Goal: Transaction & Acquisition: Purchase product/service

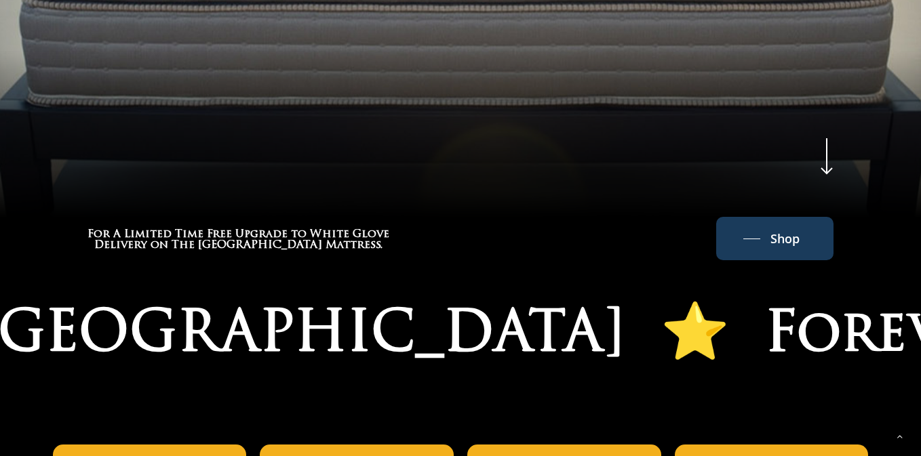
scroll to position [715, 0]
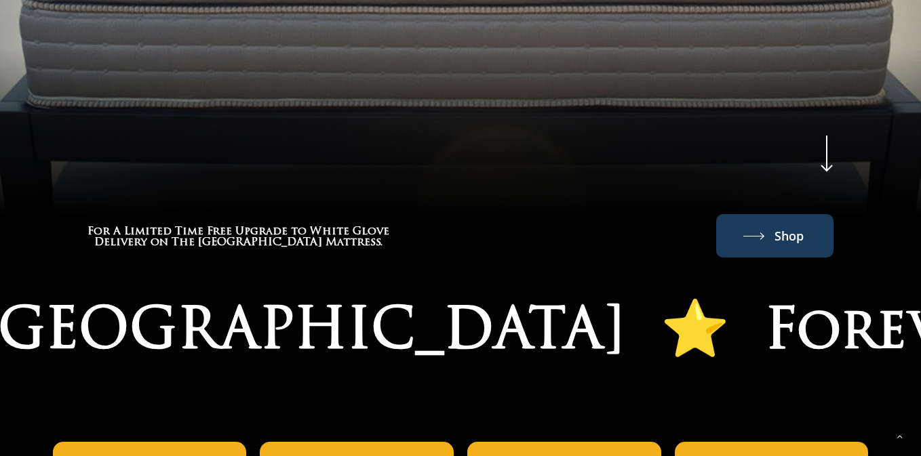
click at [777, 241] on span "Shop" at bounding box center [788, 236] width 29 height 22
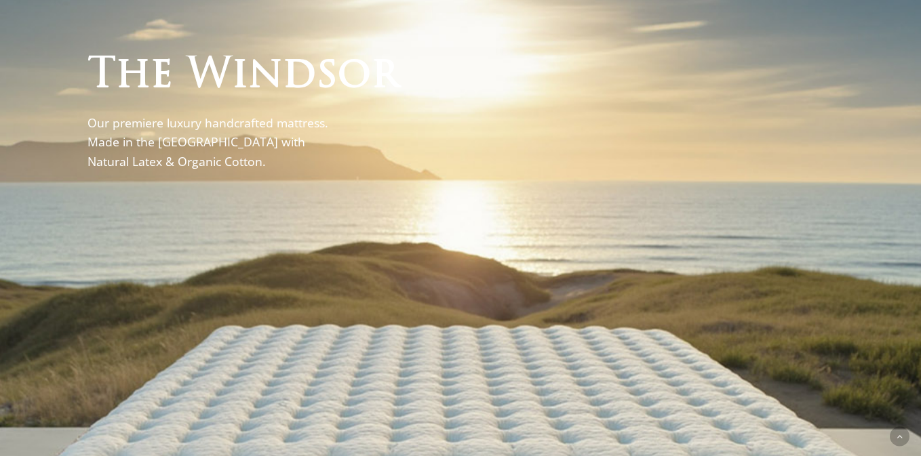
scroll to position [0, 0]
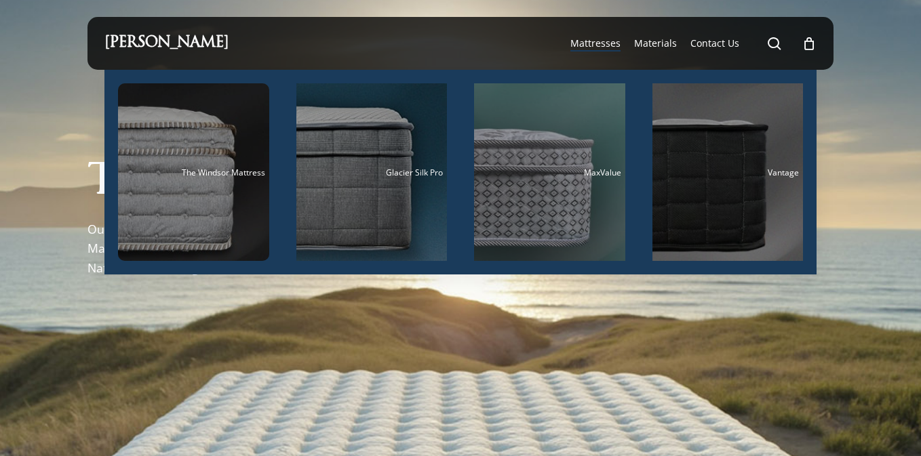
click at [603, 49] on span "Mattresses" at bounding box center [595, 43] width 50 height 13
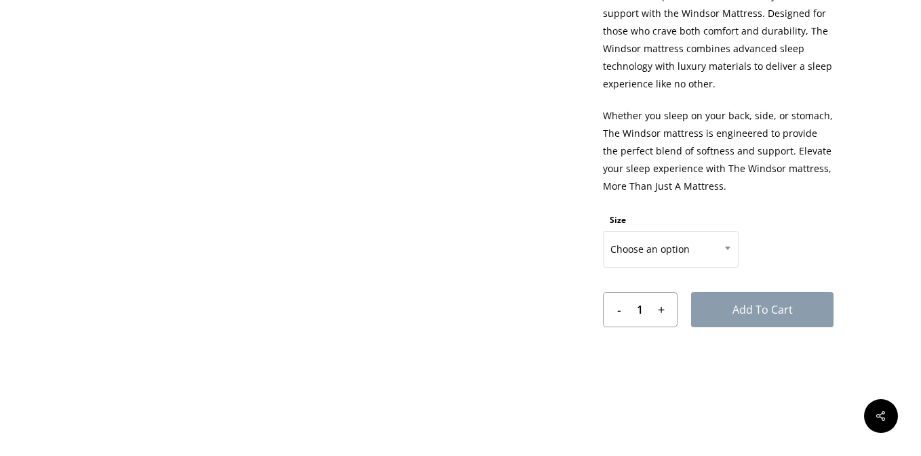
scroll to position [660, 0]
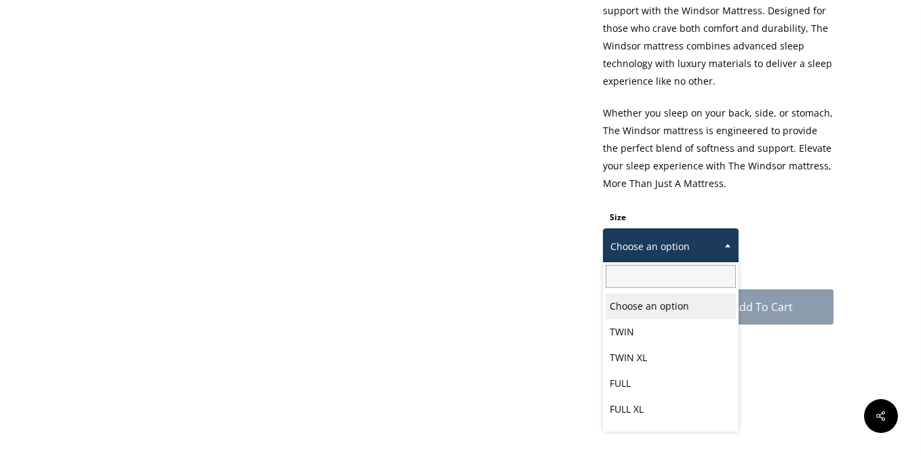
click at [651, 254] on span "Choose an option" at bounding box center [671, 247] width 134 height 28
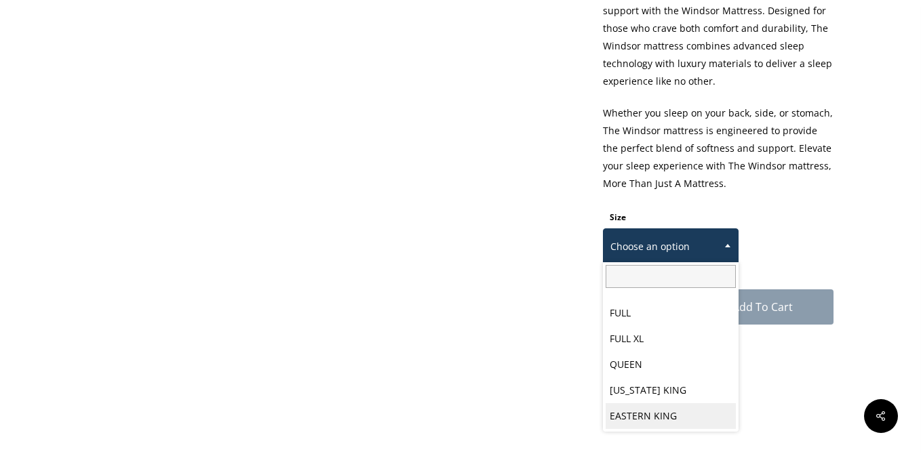
select select "EASTERN KING"
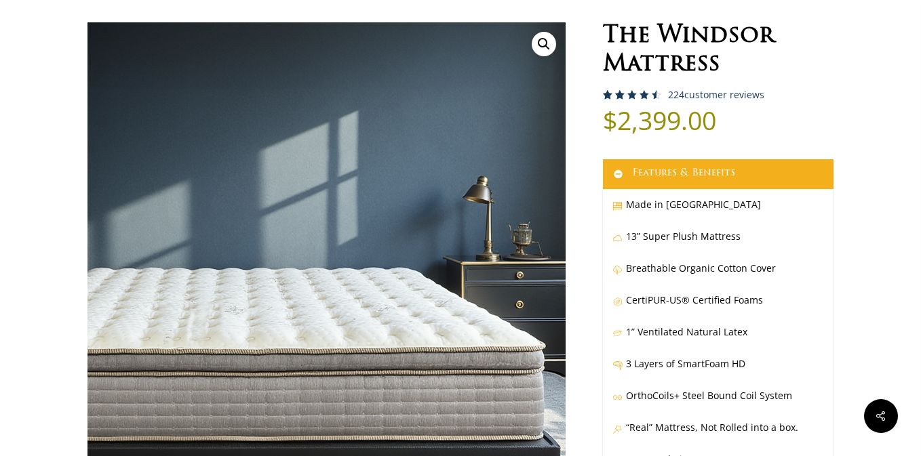
scroll to position [0, 0]
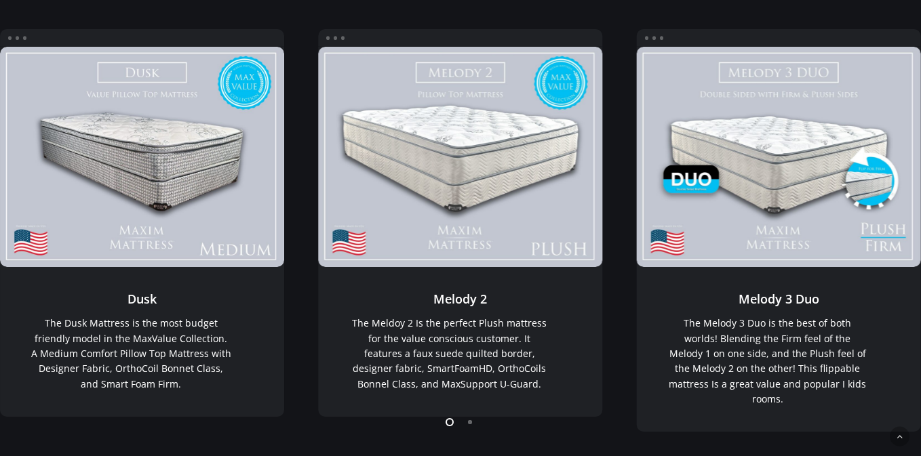
scroll to position [241, 0]
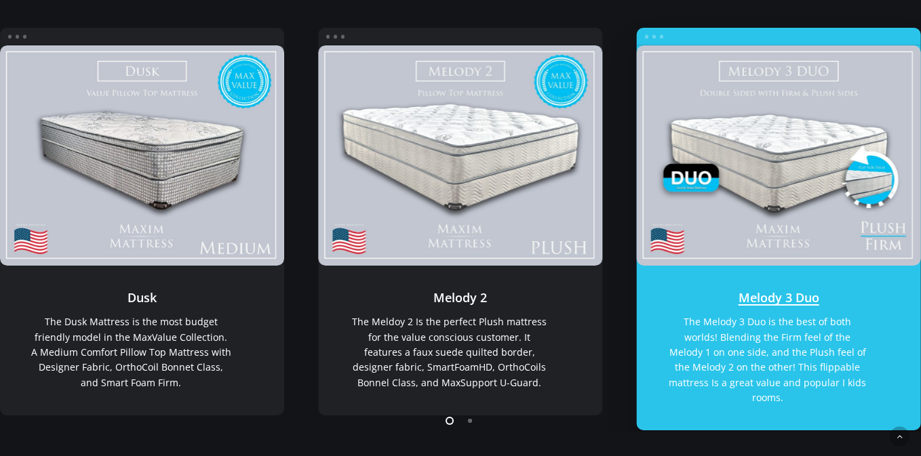
click at [790, 240] on link "Melody 3 Duo" at bounding box center [779, 155] width 284 height 220
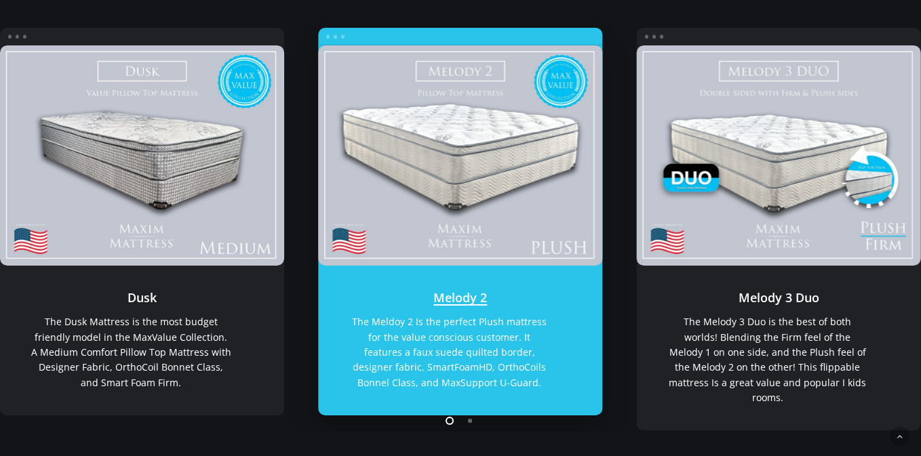
click at [553, 94] on link "Melody 2" at bounding box center [460, 155] width 284 height 220
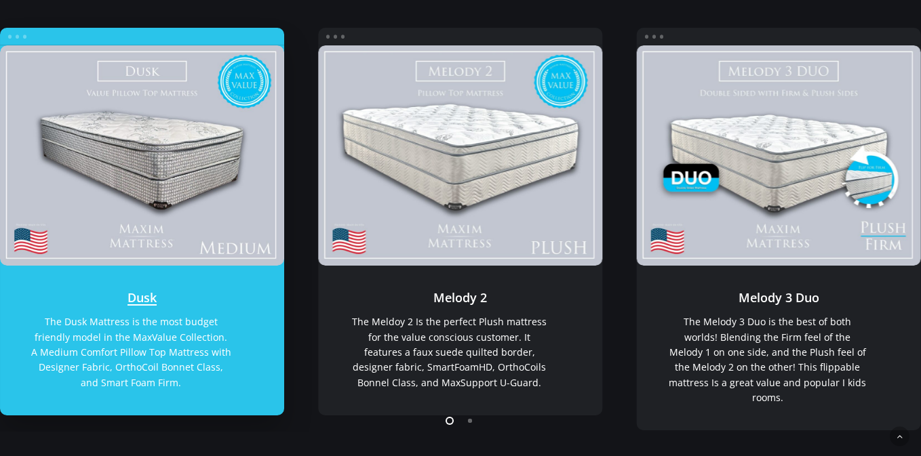
click at [155, 133] on link "Dusk" at bounding box center [142, 155] width 284 height 220
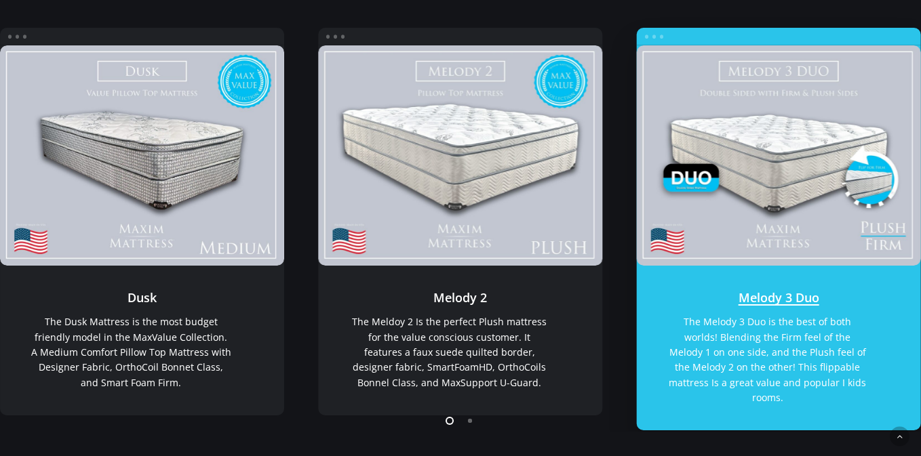
click at [792, 92] on link "Melody 3 Duo" at bounding box center [779, 155] width 284 height 220
click at [753, 162] on link "Melody 3 Duo" at bounding box center [779, 155] width 284 height 220
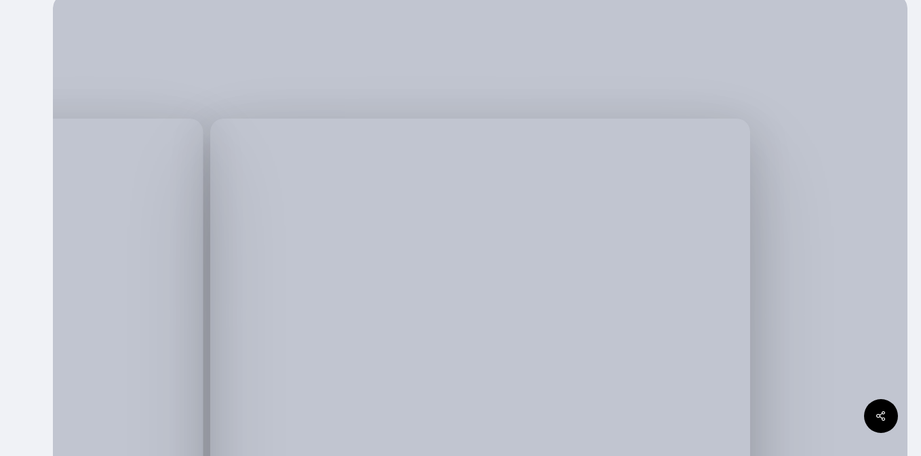
scroll to position [202, 0]
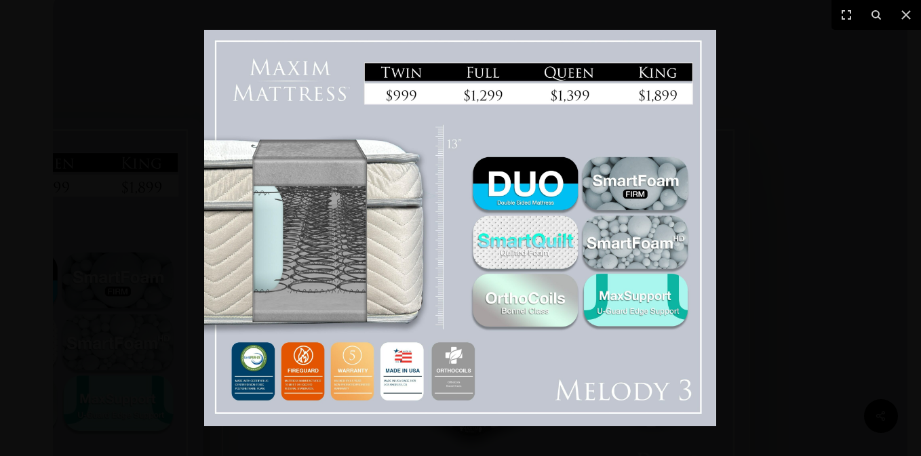
click at [512, 182] on img at bounding box center [460, 228] width 512 height 397
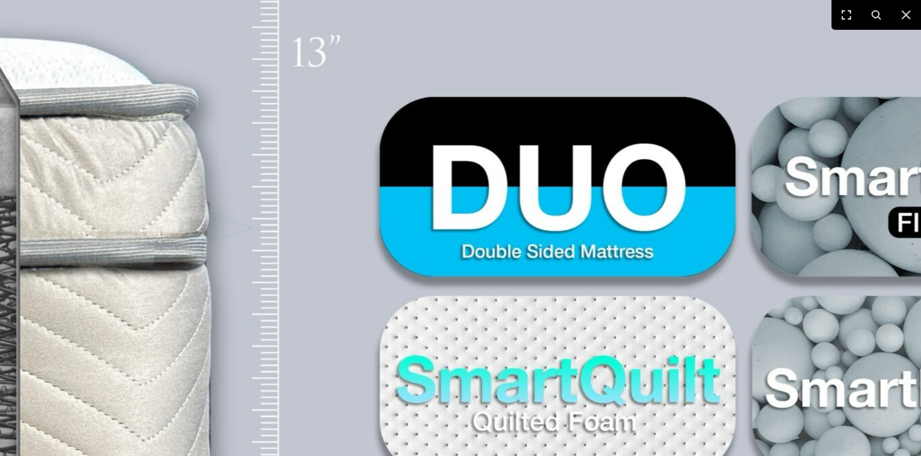
click at [512, 182] on img at bounding box center [336, 338] width 1736 height 1346
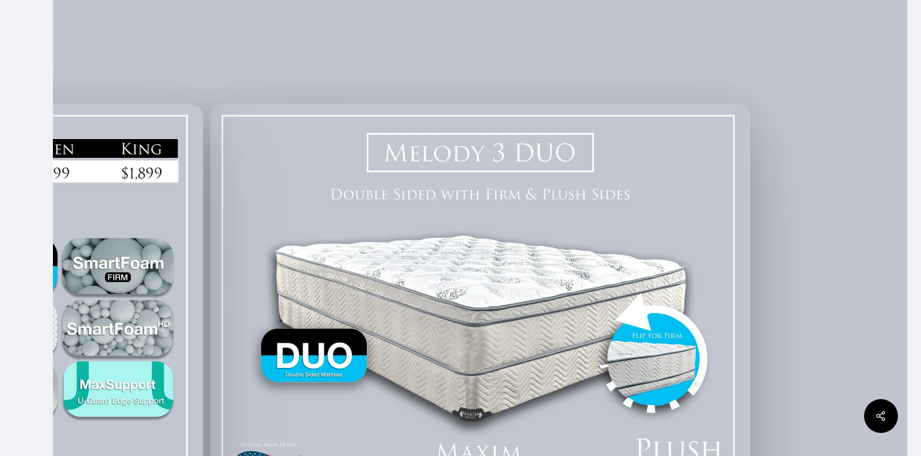
scroll to position [215, 0]
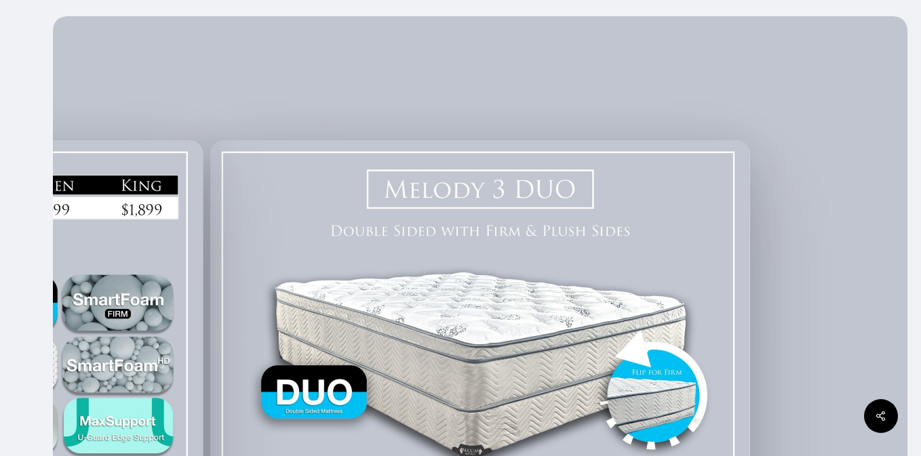
scroll to position [199, 0]
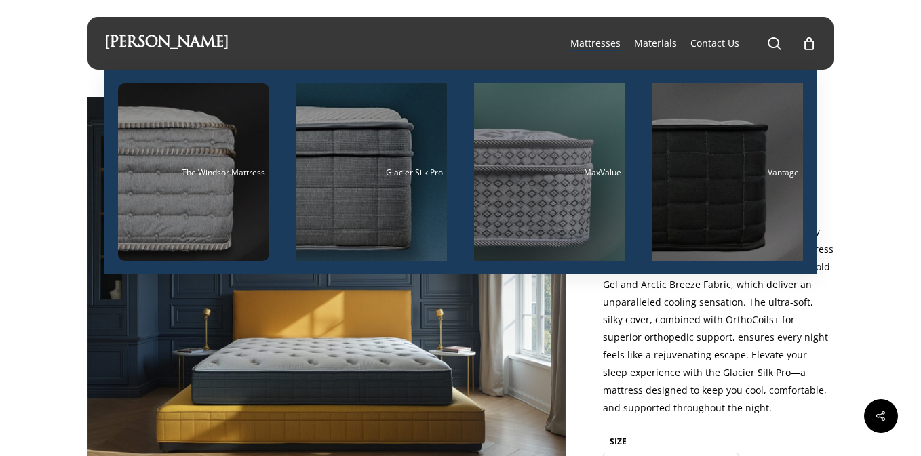
select select "EASTERN KING"
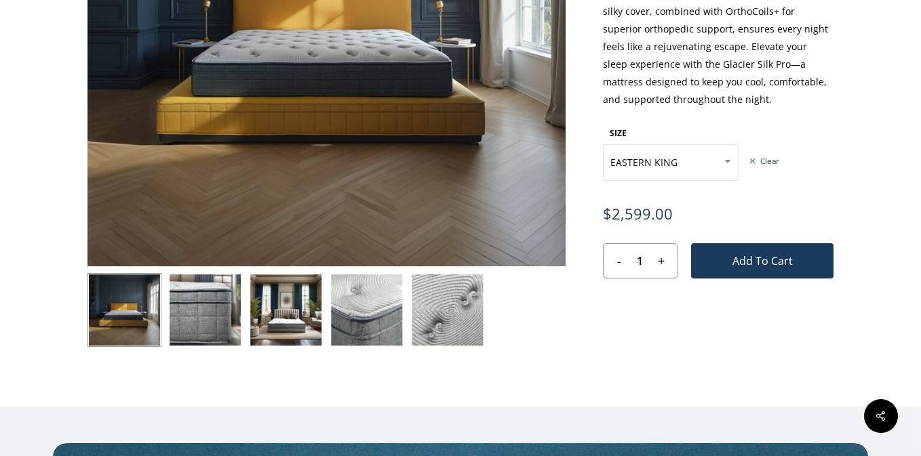
scroll to position [310, 0]
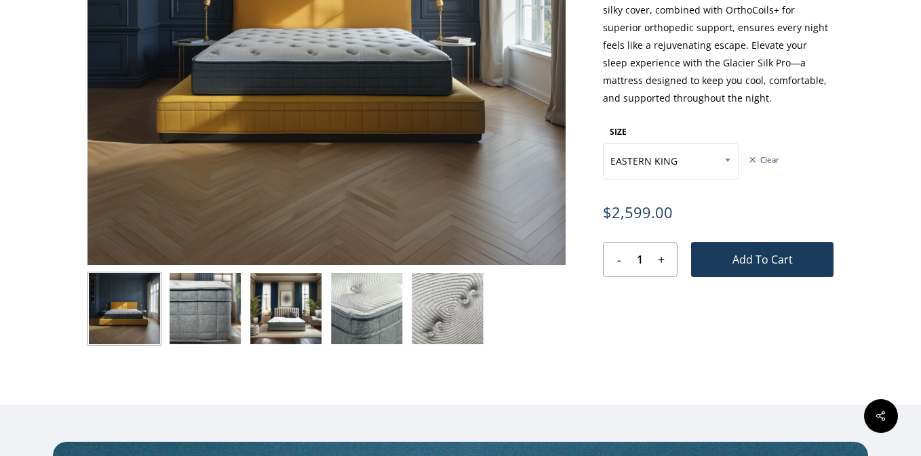
click at [366, 316] on img at bounding box center [367, 309] width 74 height 74
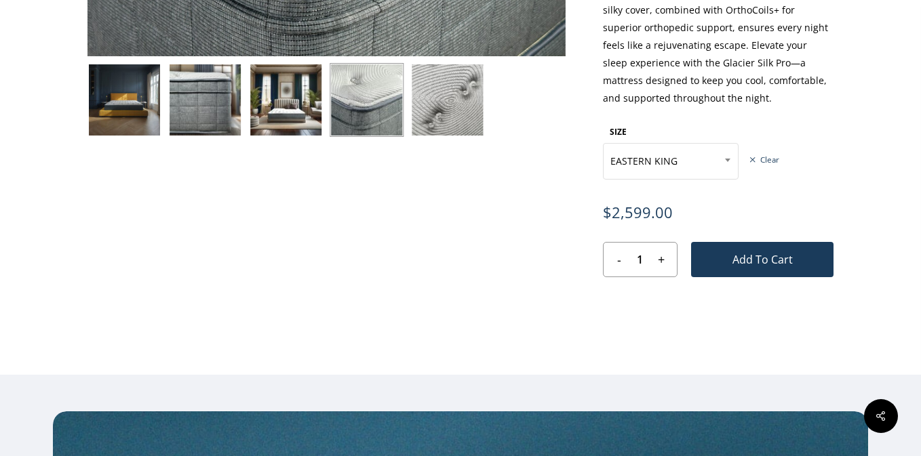
scroll to position [0, 0]
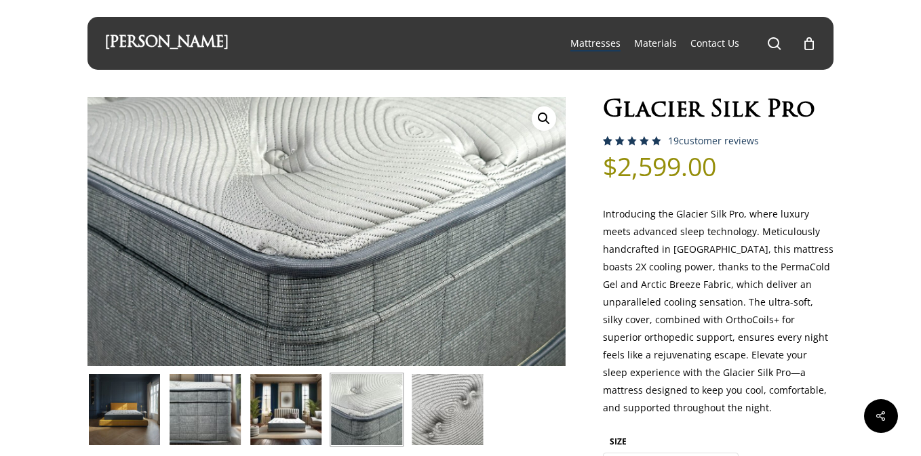
click at [135, 410] on img at bounding box center [124, 410] width 74 height 74
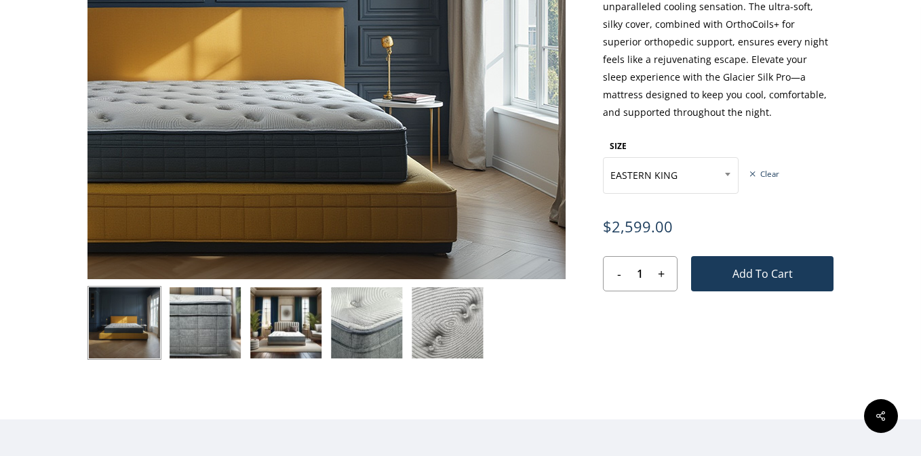
scroll to position [299, 0]
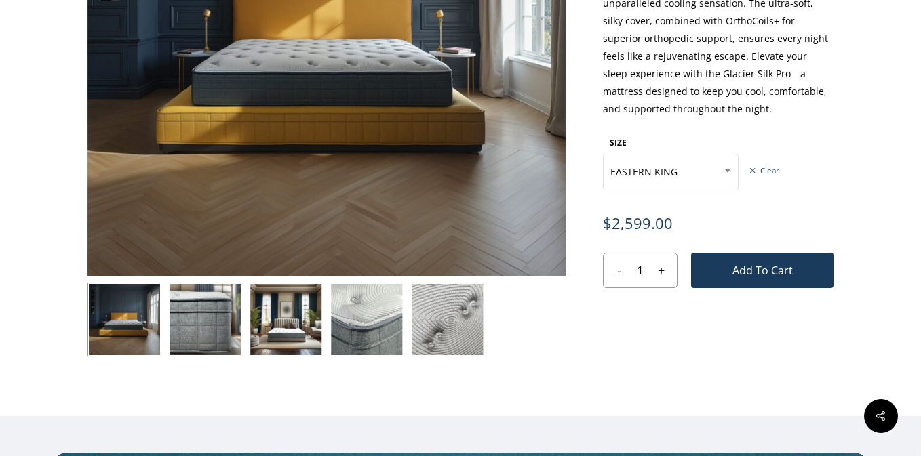
click at [220, 334] on img at bounding box center [205, 320] width 74 height 74
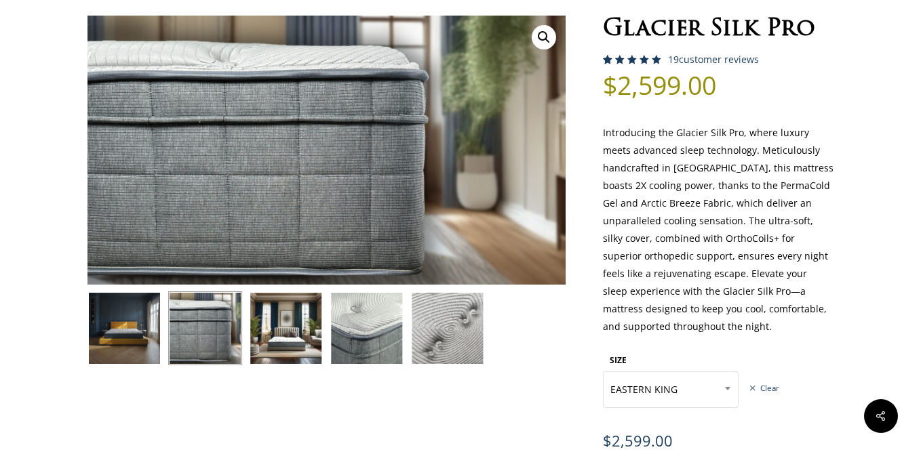
scroll to position [81, 0]
click at [279, 342] on img at bounding box center [286, 329] width 74 height 74
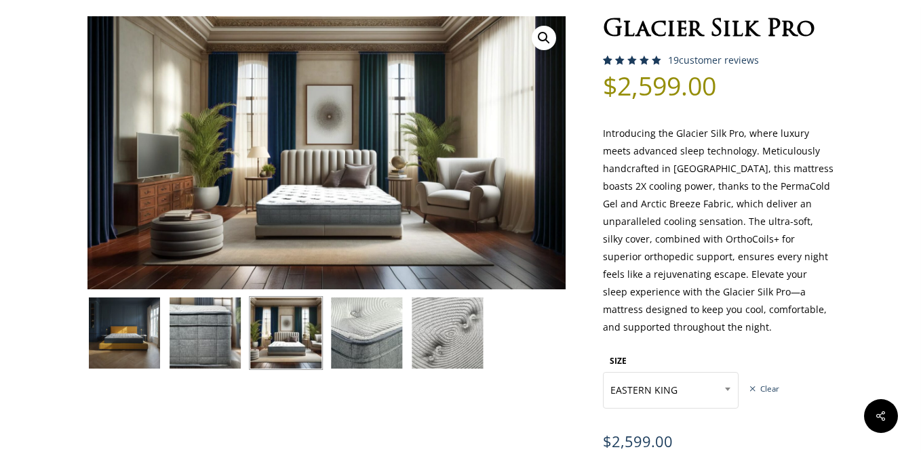
click at [357, 347] on img at bounding box center [367, 333] width 74 height 74
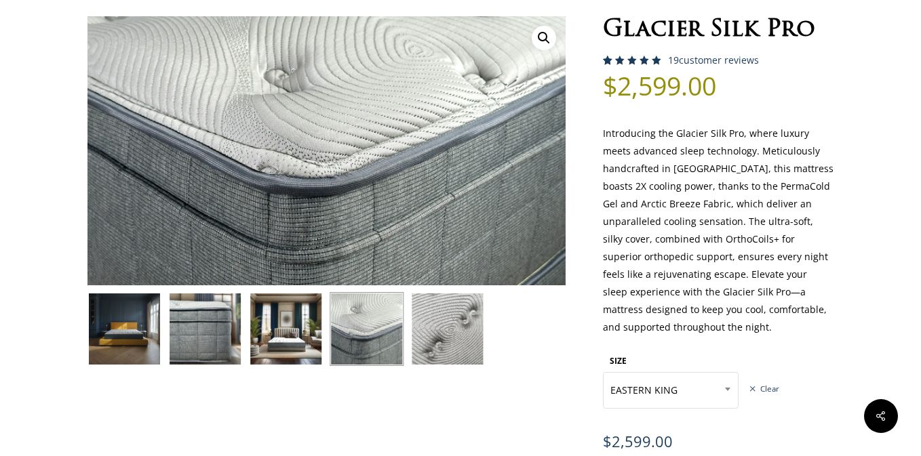
click at [446, 347] on img at bounding box center [447, 329] width 74 height 74
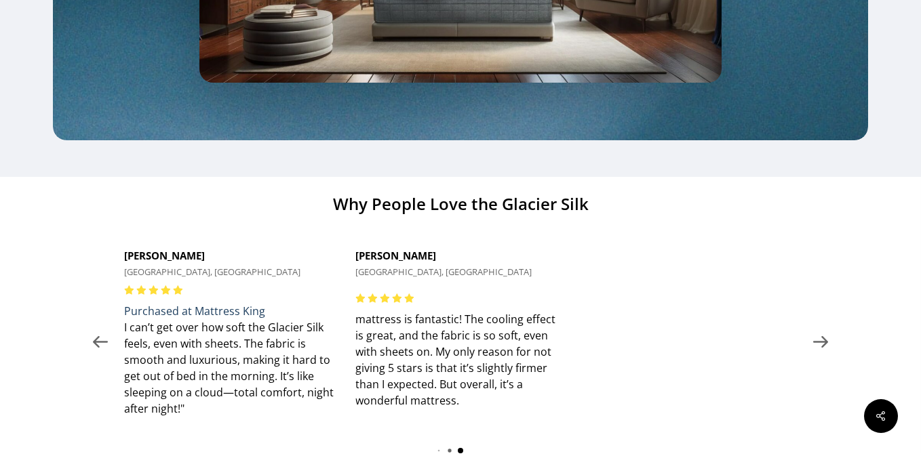
scroll to position [1312, 0]
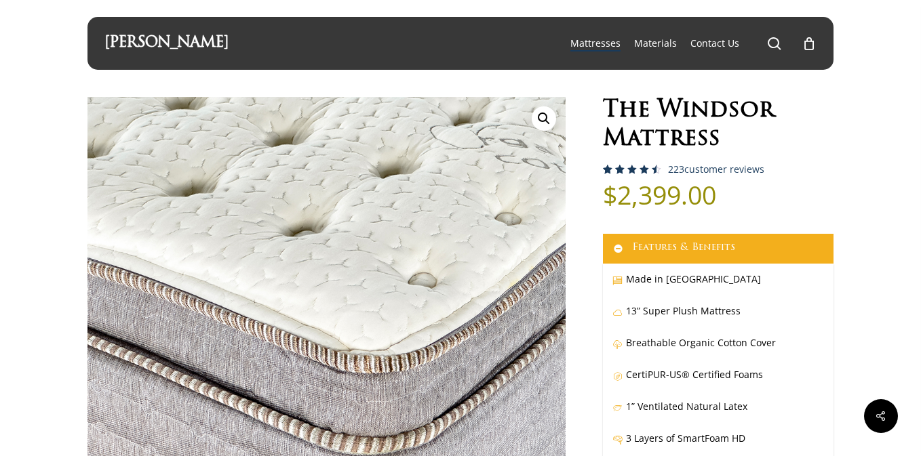
select select "EASTERN KING"
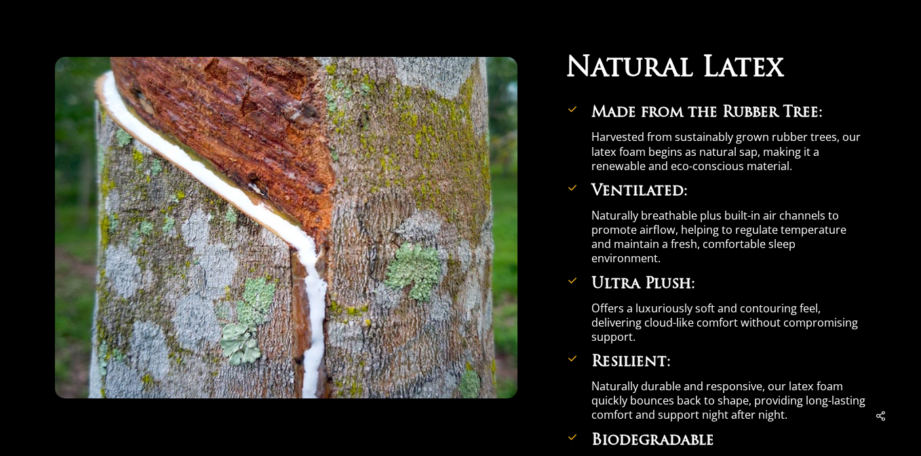
scroll to position [3338, 0]
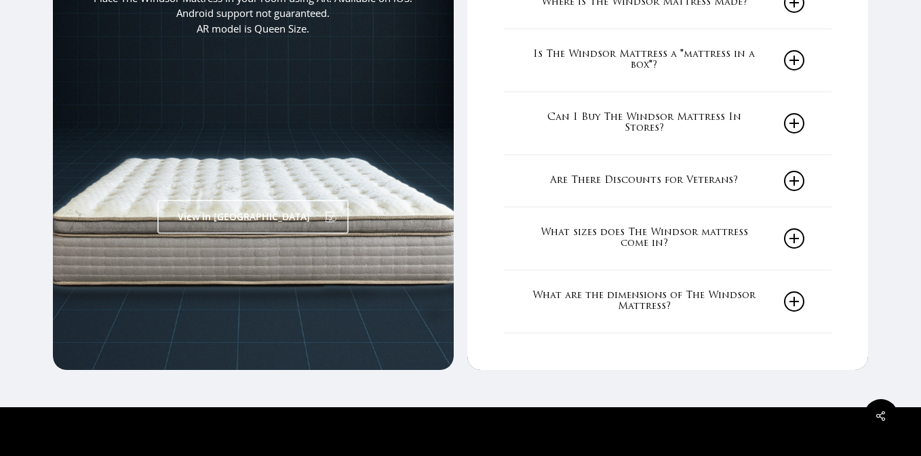
scroll to position [2393, 0]
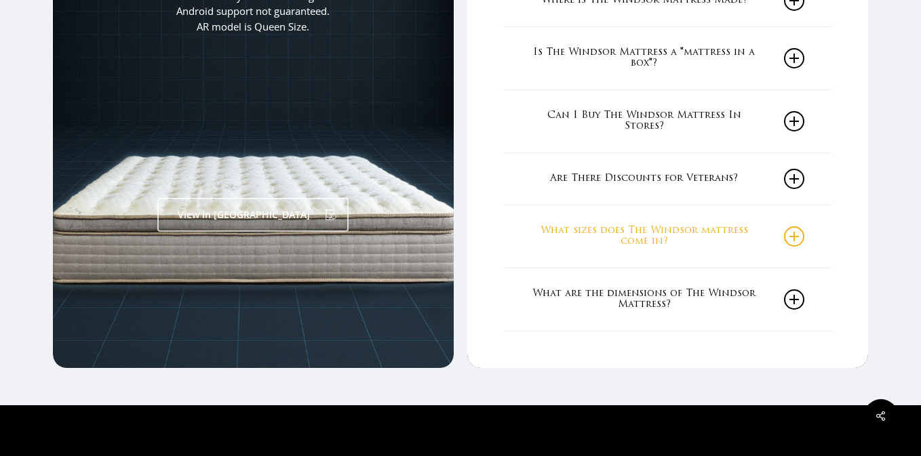
click at [693, 240] on link "What sizes does The Windsor mattress come in?" at bounding box center [667, 236] width 273 height 62
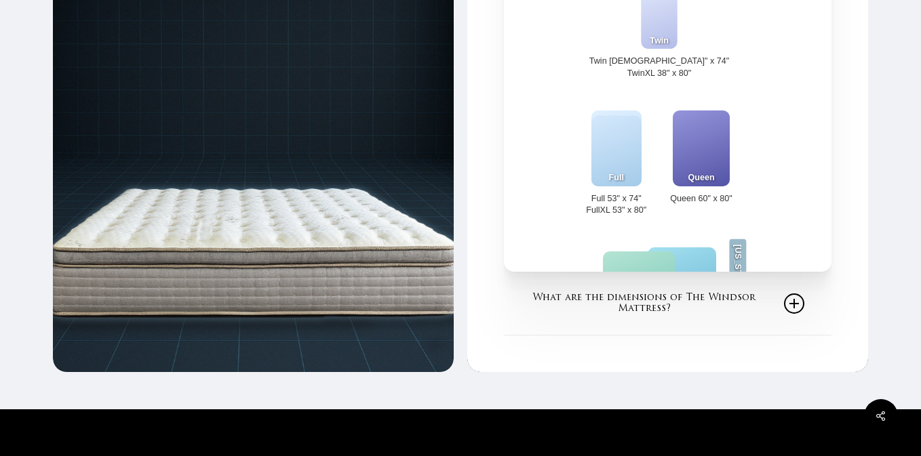
scroll to position [2713, 0]
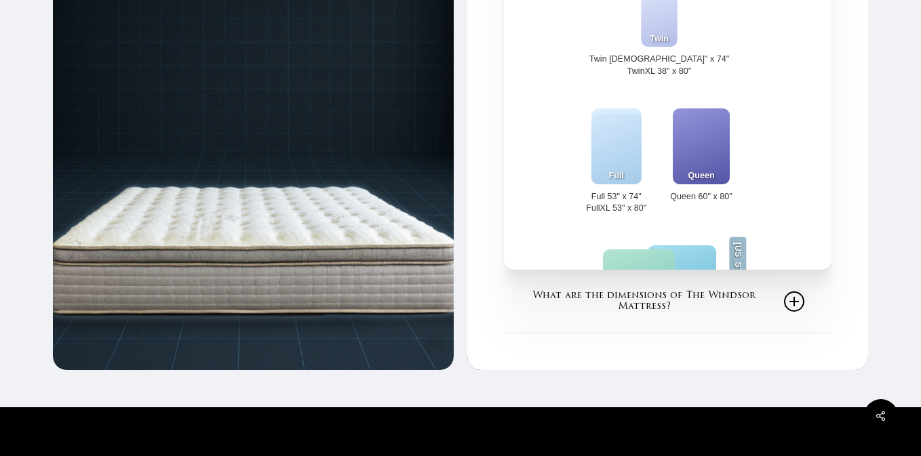
click at [675, 250] on div "Eastern King" at bounding box center [639, 288] width 72 height 76
click at [747, 237] on span "[US_STATE] King" at bounding box center [738, 277] width 17 height 81
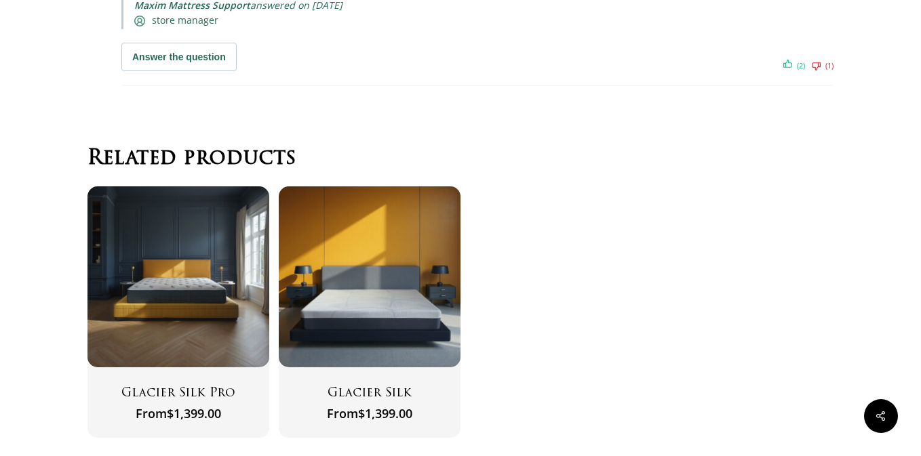
scroll to position [8712, 0]
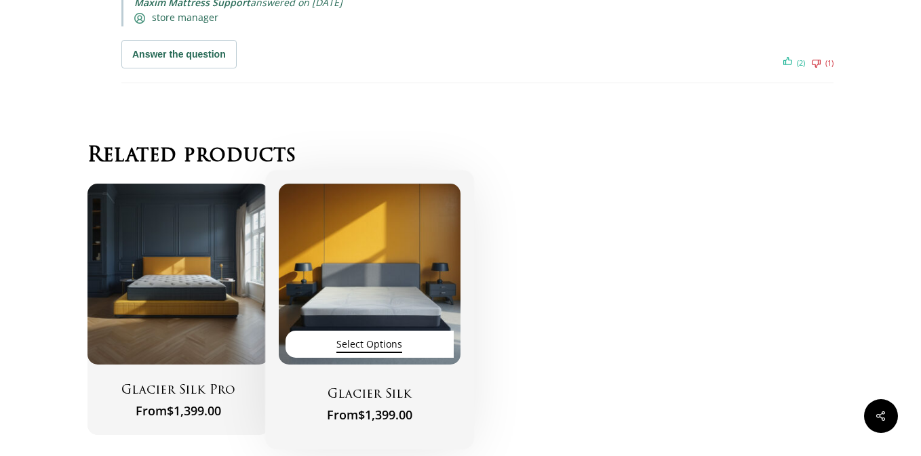
click at [374, 335] on span "Select options" at bounding box center [369, 344] width 66 height 18
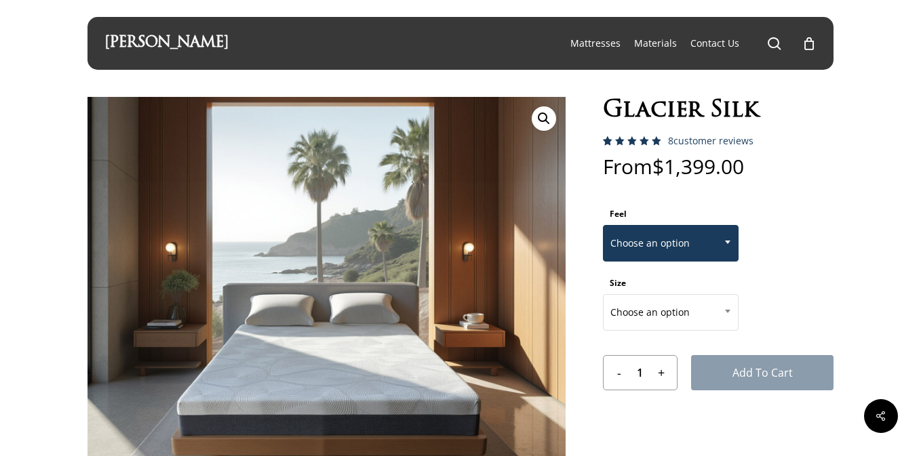
click at [686, 235] on span "Choose an option" at bounding box center [671, 243] width 134 height 28
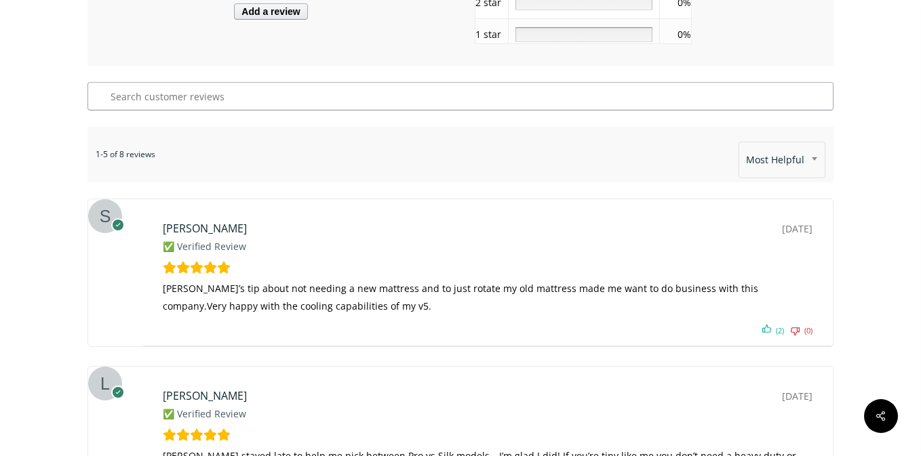
scroll to position [2035, 0]
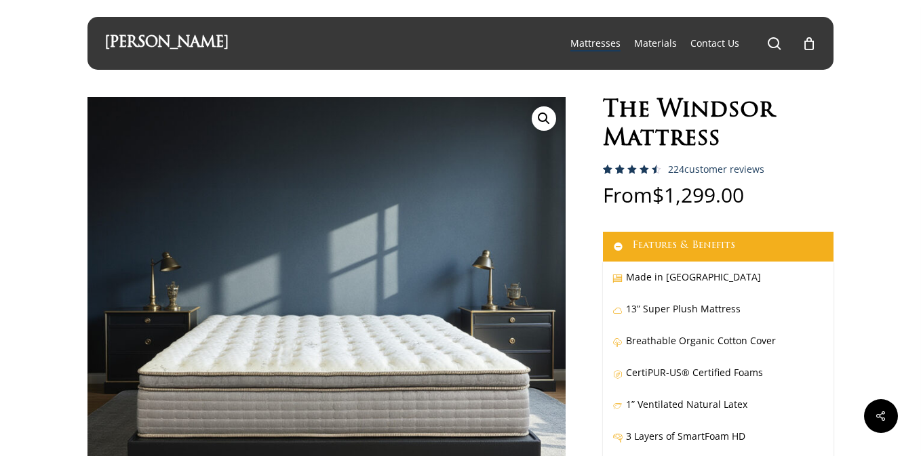
select select "EASTERN KING"
